Goal: Information Seeking & Learning: Find specific page/section

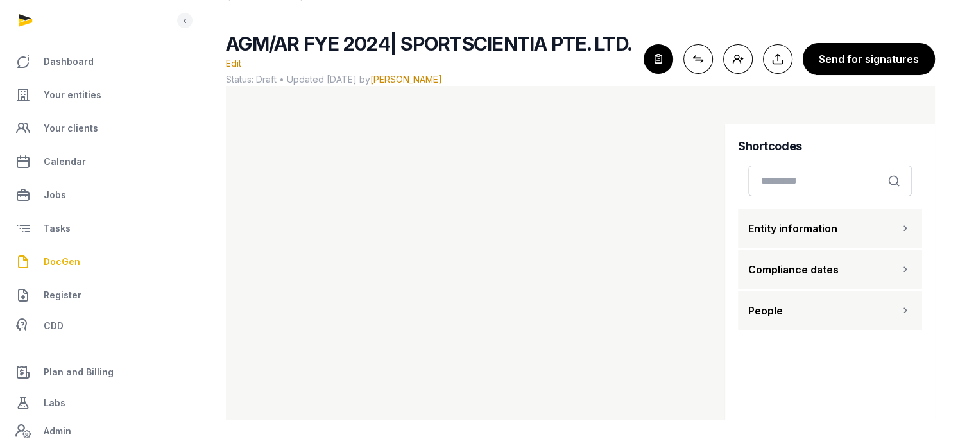
click at [780, 307] on span "People" at bounding box center [765, 310] width 35 height 15
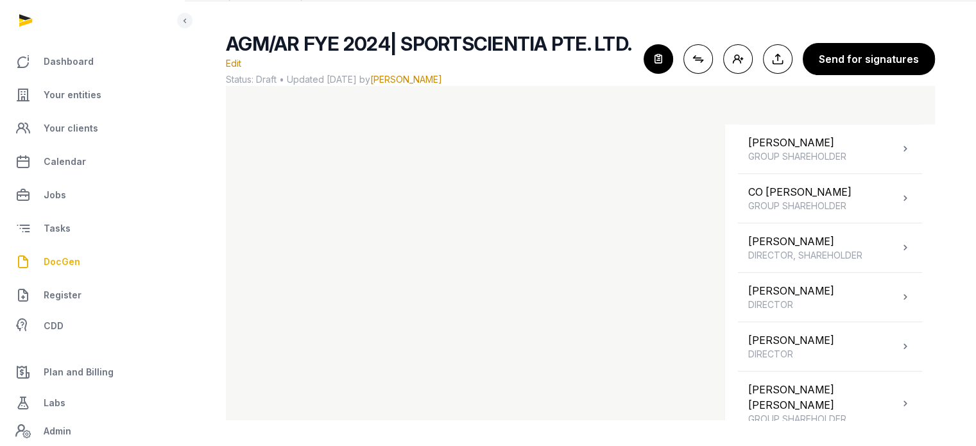
scroll to position [731, 0]
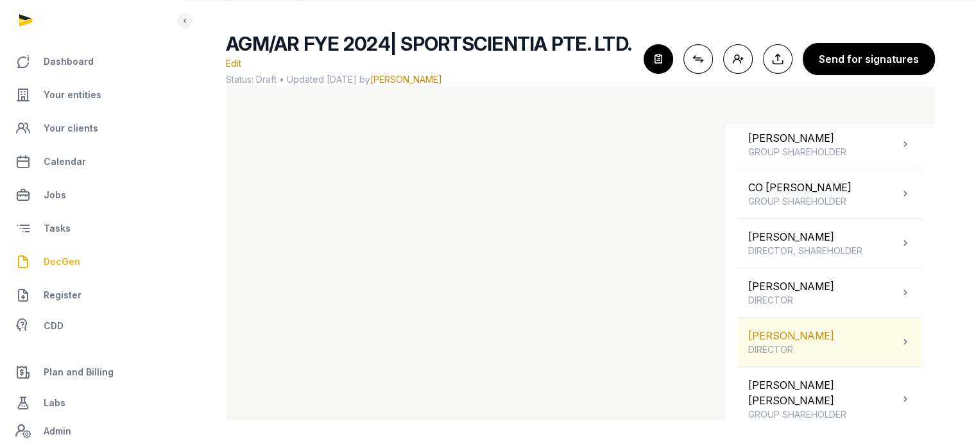
click at [860, 317] on div "[PERSON_NAME] TOO DIRECTOR" at bounding box center [830, 341] width 184 height 49
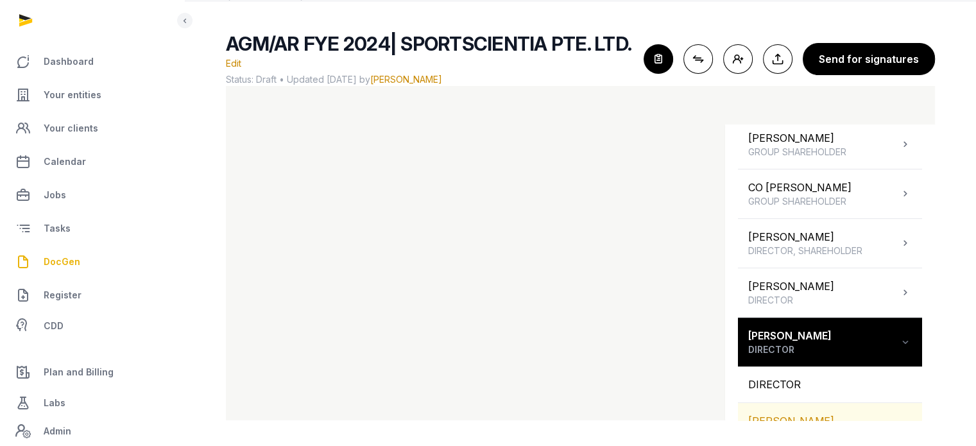
click at [824, 403] on div "[PERSON_NAME]" at bounding box center [830, 421] width 184 height 36
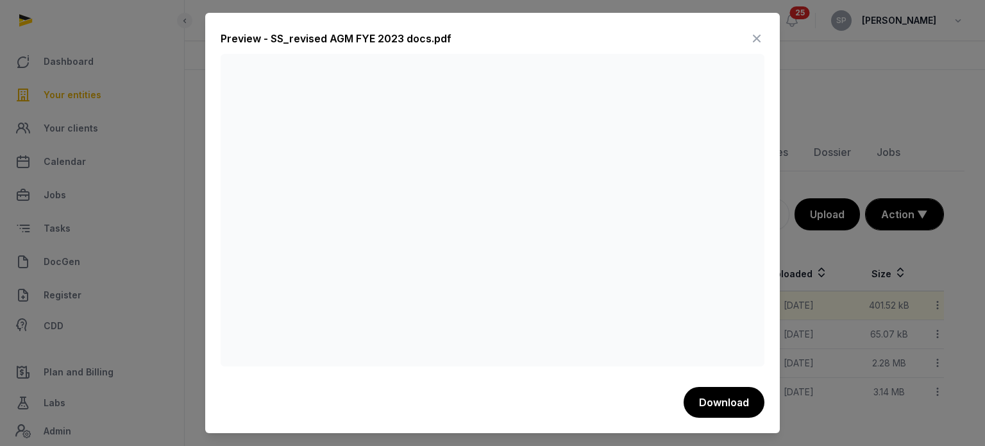
click at [761, 46] on icon at bounding box center [756, 38] width 15 height 21
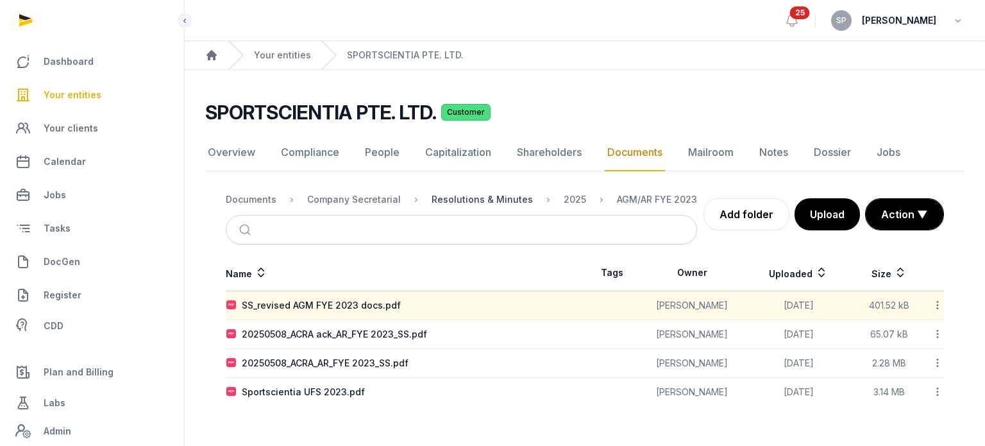
click at [481, 203] on div "Resolutions & Minutes" at bounding box center [482, 199] width 101 height 13
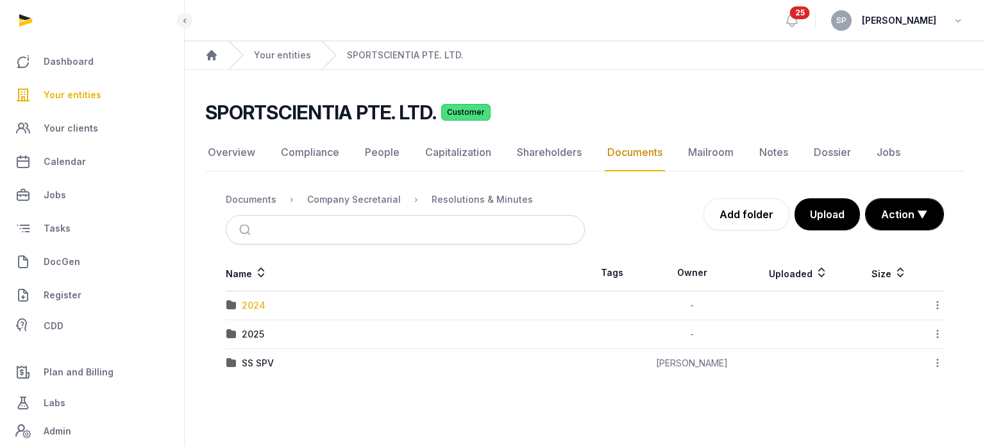
click at [254, 299] on div "2024" at bounding box center [254, 305] width 24 height 13
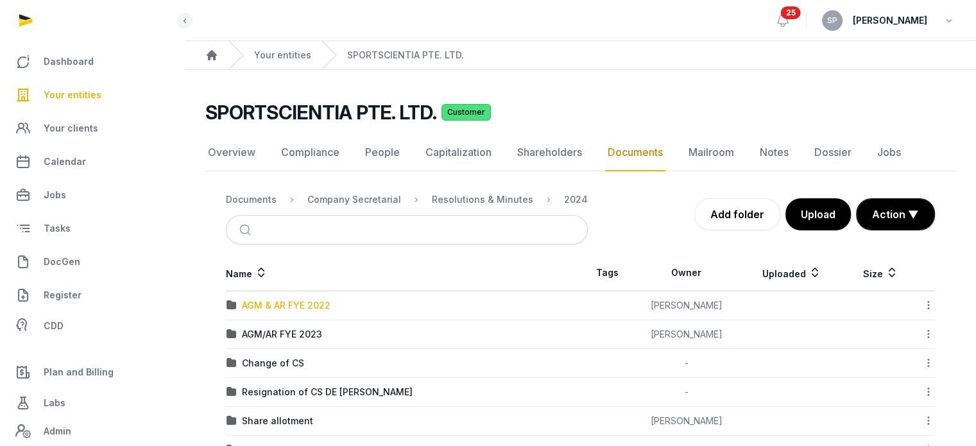
click at [290, 301] on div "AGM & AR FYE 2022" at bounding box center [286, 305] width 89 height 13
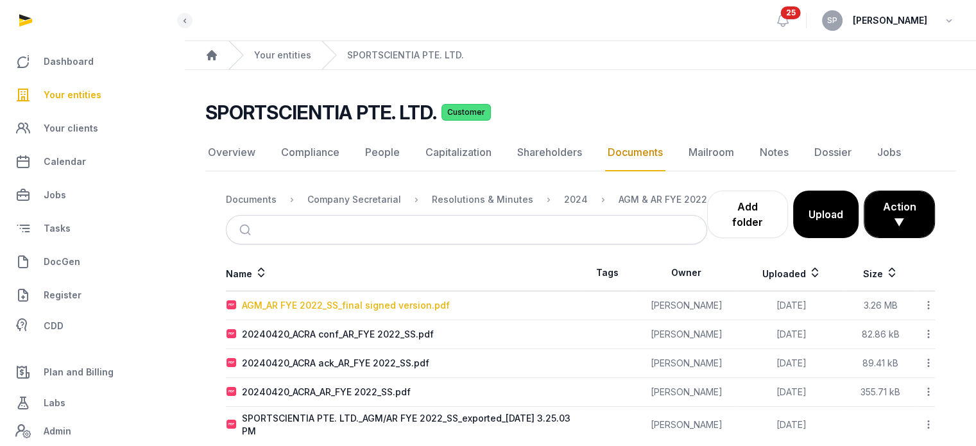
click at [342, 302] on div "AGM_AR FYE 2022_SS_final signed version.pdf" at bounding box center [346, 305] width 208 height 13
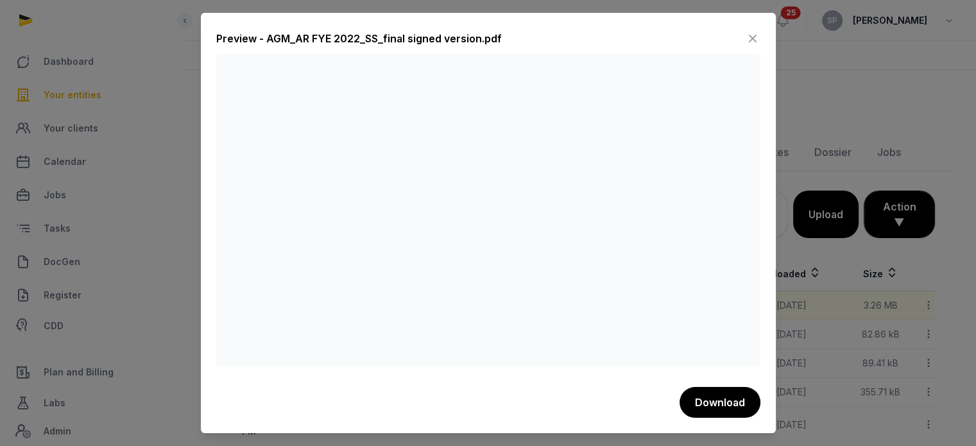
click at [756, 46] on icon at bounding box center [752, 38] width 15 height 21
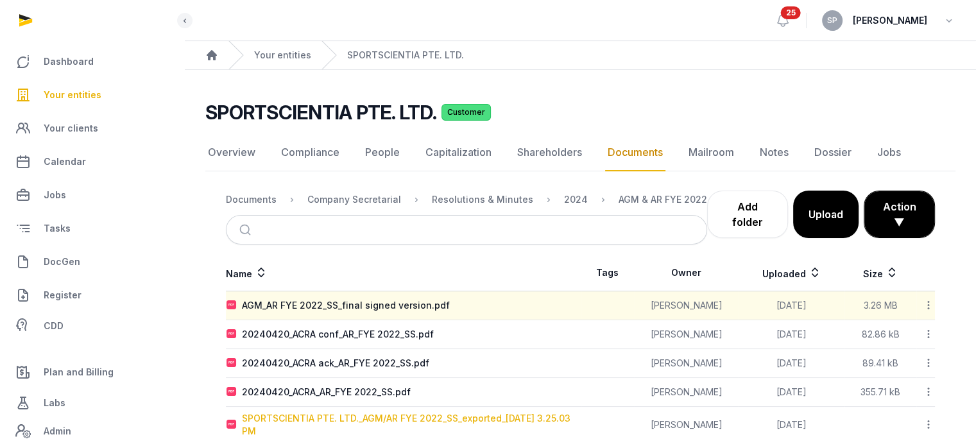
click at [438, 418] on div "SPORTSCIENTIA PTE. LTD._AGM/AR FYE 2022_SS_exported_[DATE] 3.25.03 PM" at bounding box center [411, 425] width 338 height 26
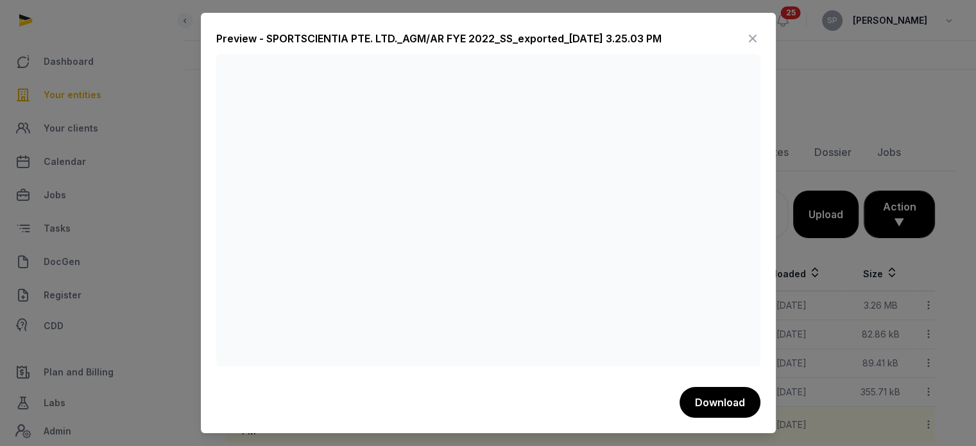
click at [752, 35] on icon at bounding box center [752, 38] width 15 height 21
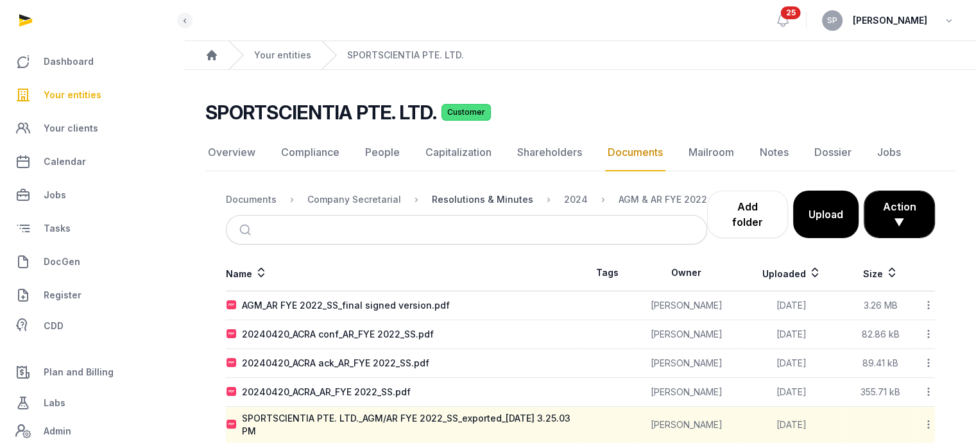
click at [462, 200] on div "Resolutions & Minutes" at bounding box center [482, 199] width 101 height 13
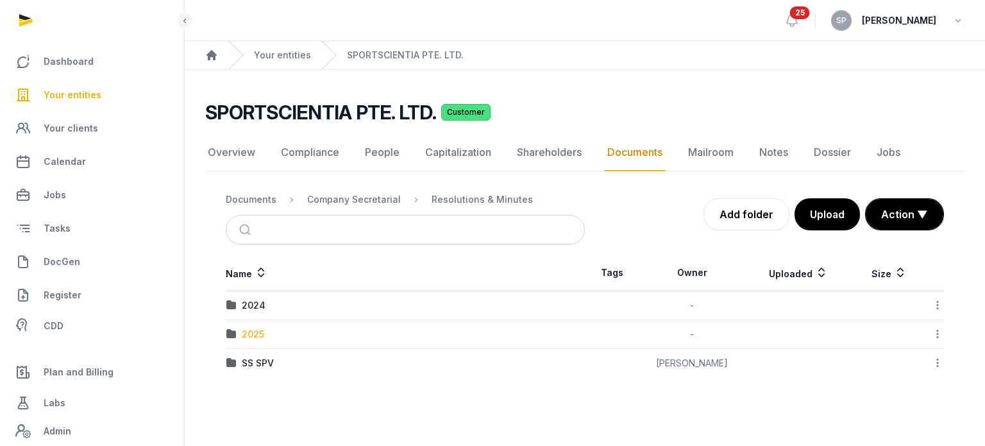
click at [254, 334] on div "2025" at bounding box center [253, 334] width 22 height 13
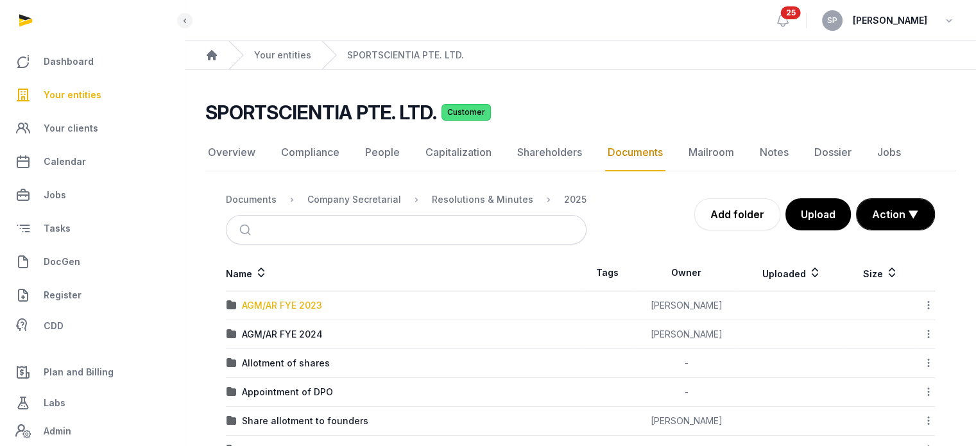
click at [313, 306] on div "AGM/AR FYE 2023" at bounding box center [282, 305] width 80 height 13
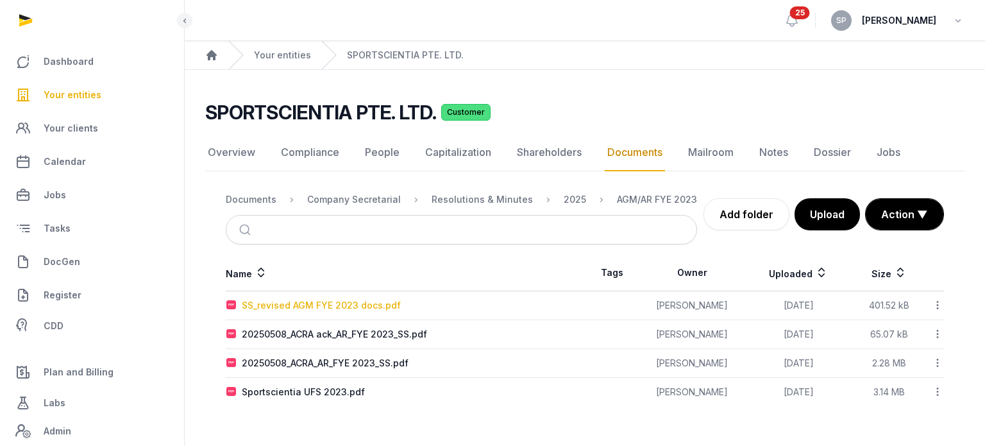
click at [313, 306] on div "SS_revised AGM FYE 2023 docs.pdf" at bounding box center [321, 305] width 159 height 13
